Goal: Information Seeking & Learning: Learn about a topic

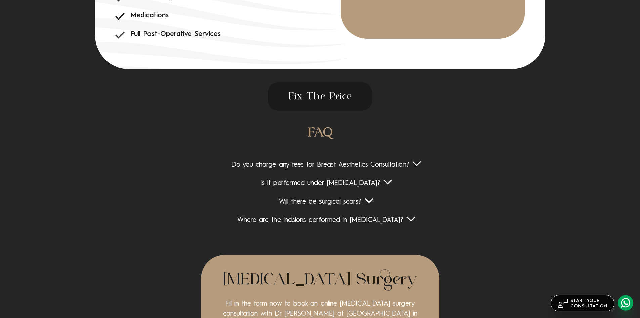
scroll to position [2601, 0]
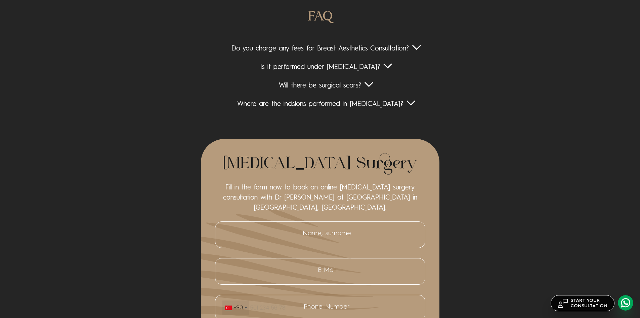
click at [315, 102] on div "Where are the incisions performed in [MEDICAL_DATA]?" at bounding box center [320, 104] width 519 height 8
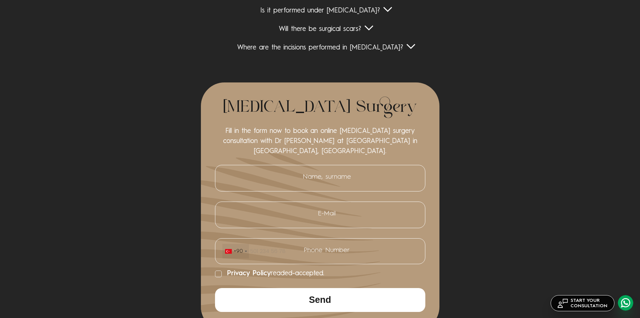
scroll to position [2534, 0]
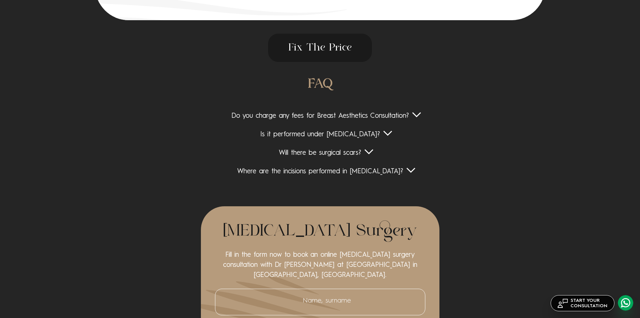
click at [341, 173] on div "Where are the incisions performed in [MEDICAL_DATA]?" at bounding box center [320, 171] width 519 height 8
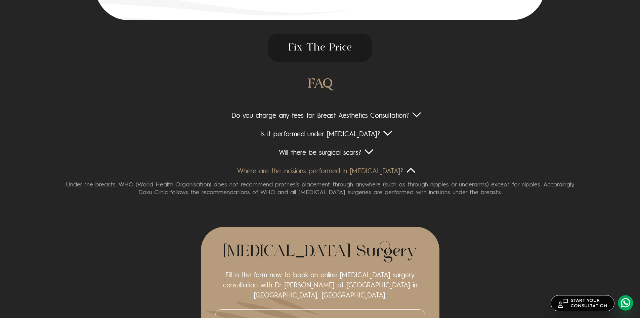
drag, startPoint x: 469, startPoint y: 189, endPoint x: 230, endPoint y: 169, distance: 239.5
click at [230, 169] on div "Where are the incisions performed in breast augmentation? Under the breasts. WH…" at bounding box center [320, 181] width 519 height 29
copy div "Where are the incisions performed in breast augmentation? Under the breasts. WH…"
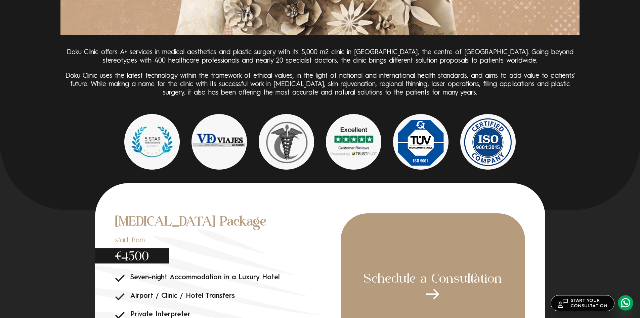
scroll to position [2097, 0]
